Goal: Information Seeking & Learning: Learn about a topic

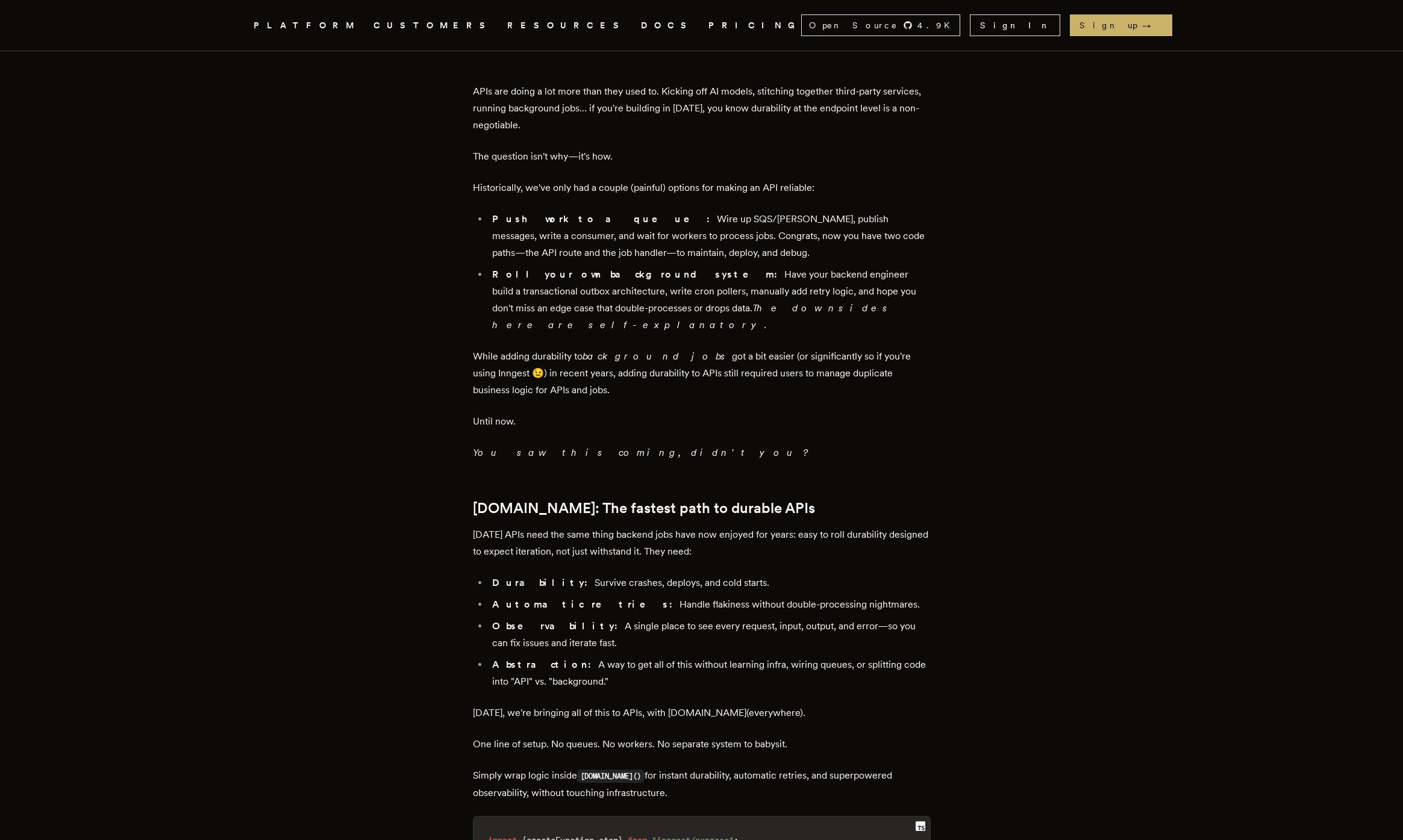
scroll to position [1108, 0]
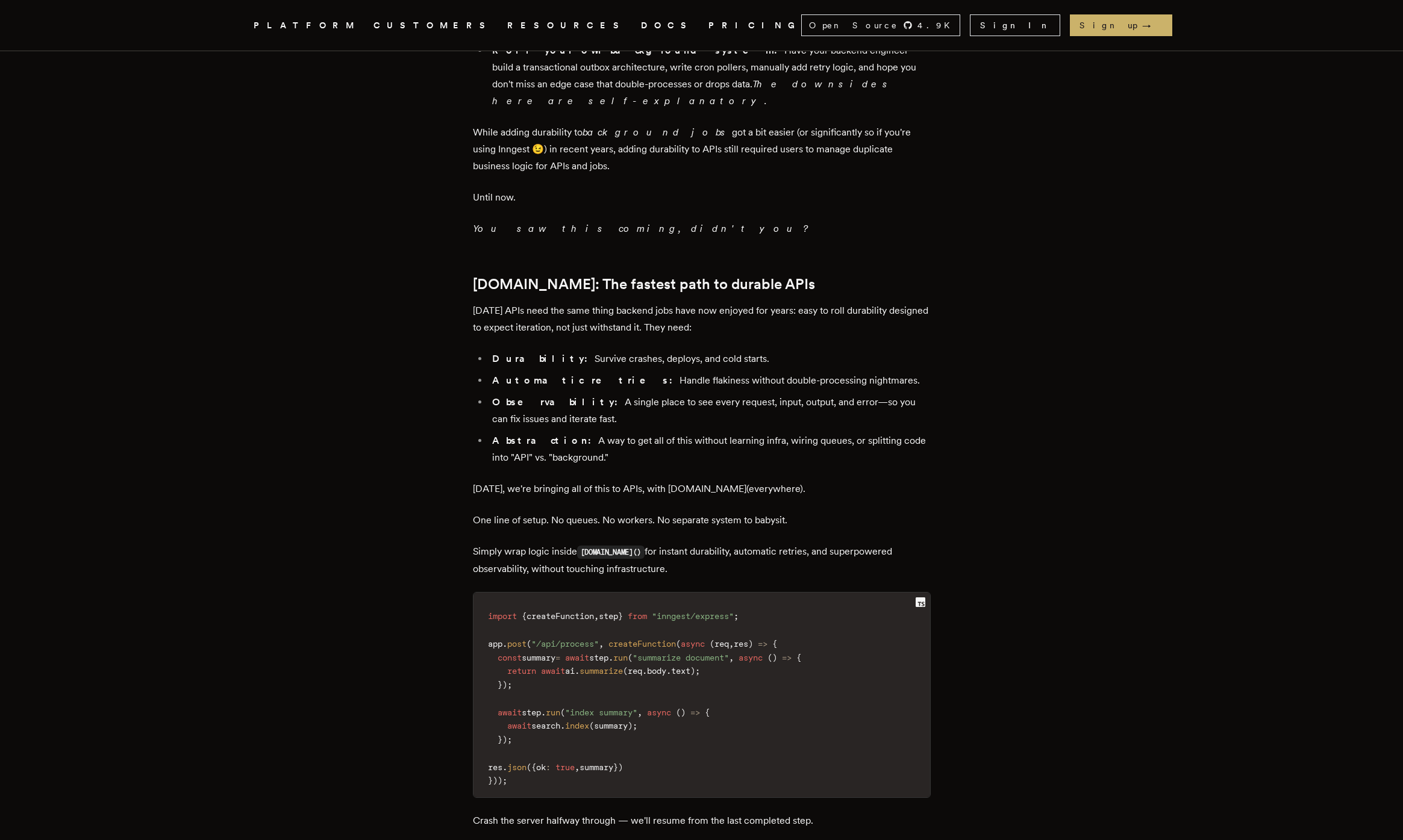
click at [827, 512] on p "One line of setup. No queues. No workers. No separate system to babysit." at bounding box center [701, 520] width 457 height 17
click at [891, 412] on div "TLDR: We're bringing one-step durability to APIs. Add a single line of code to …" at bounding box center [701, 426] width 457 height 2068
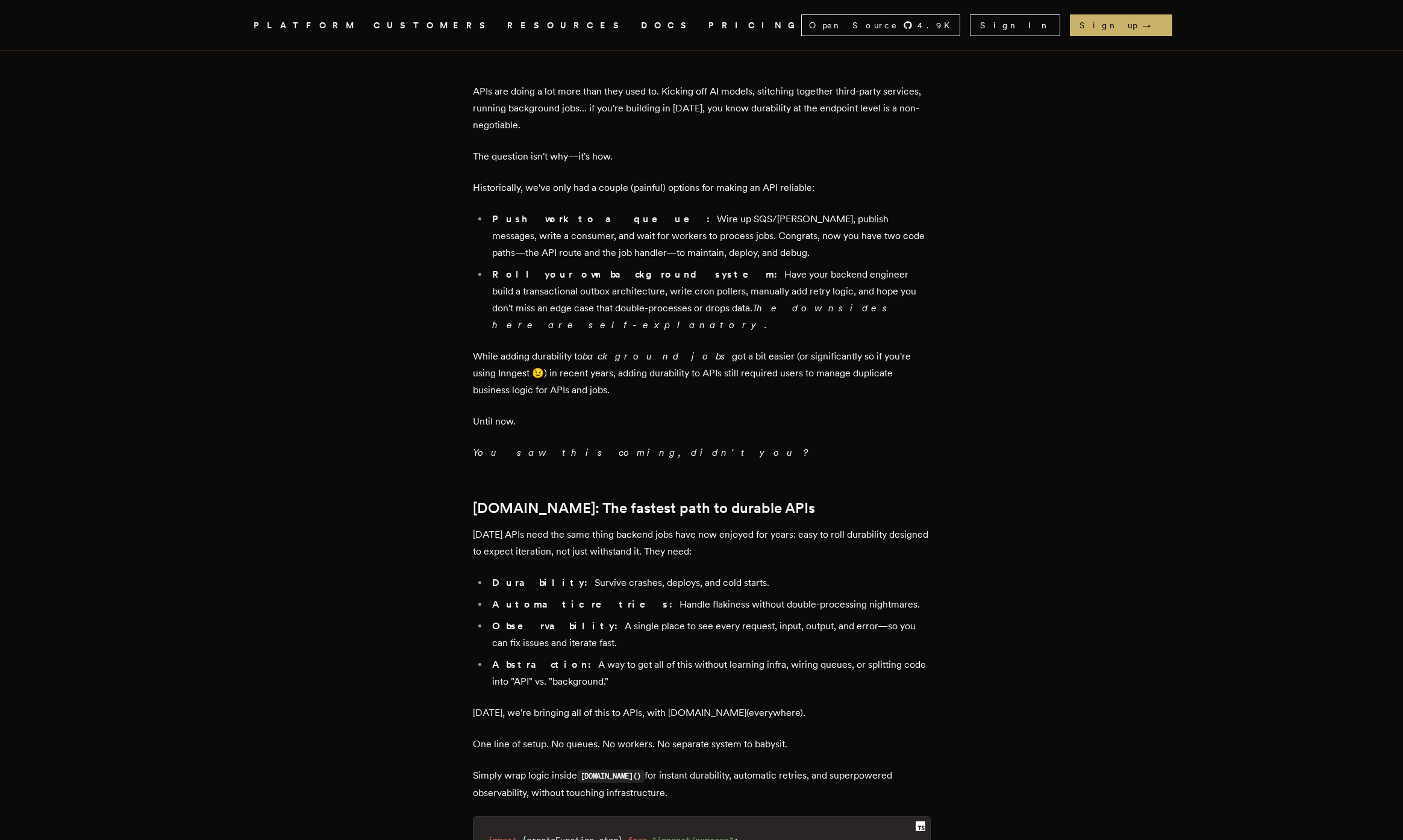
scroll to position [0, 0]
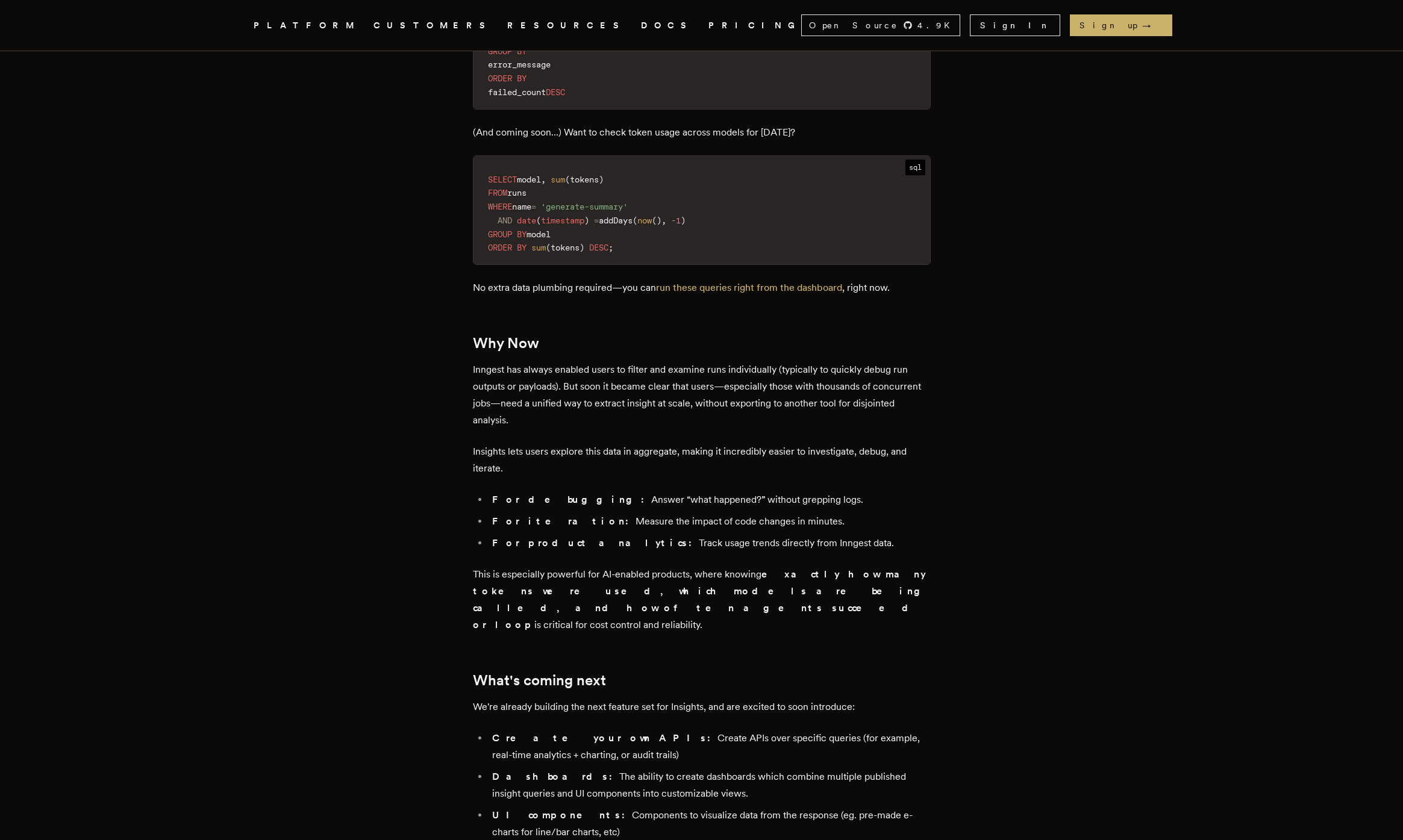
scroll to position [1943, 0]
